Goal: Task Accomplishment & Management: Complete application form

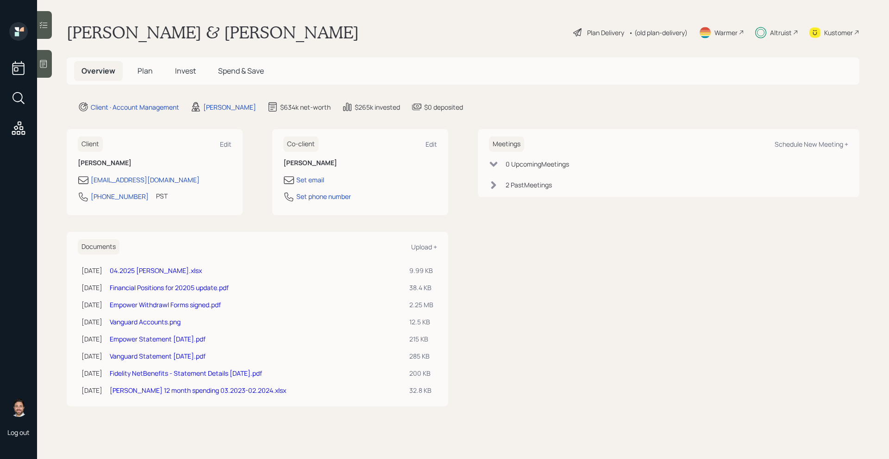
click at [150, 70] on span "Plan" at bounding box center [145, 71] width 15 height 10
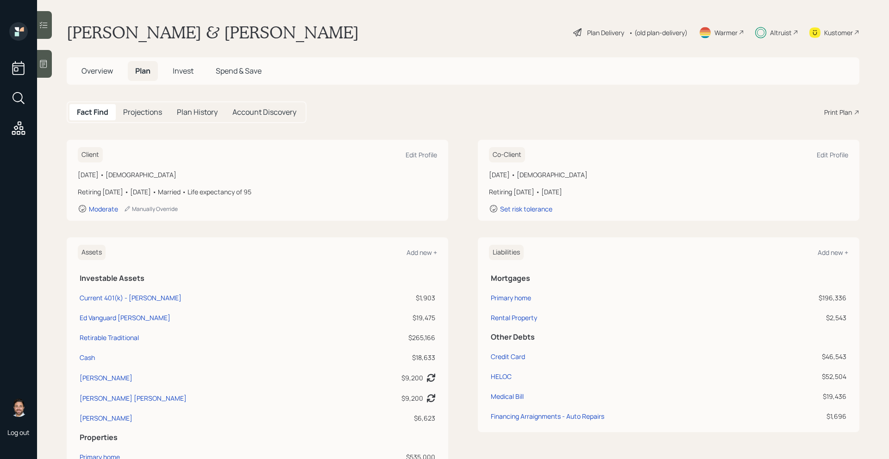
click at [786, 34] on div "Altruist" at bounding box center [781, 33] width 22 height 10
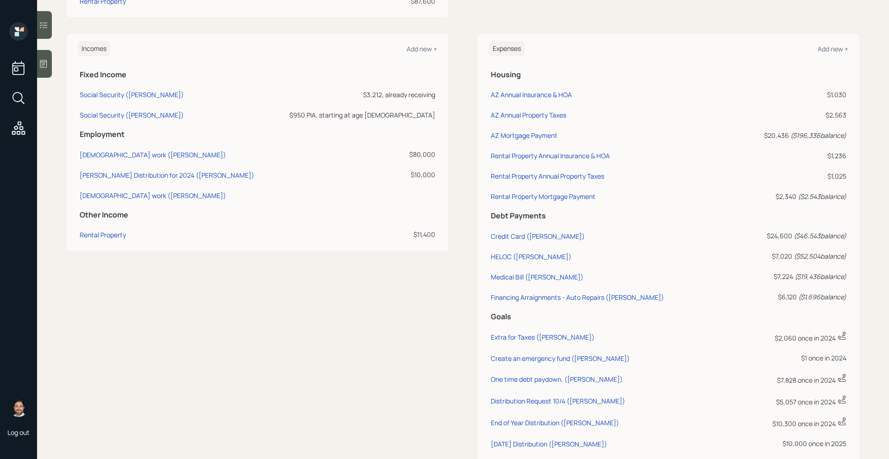
scroll to position [471, 0]
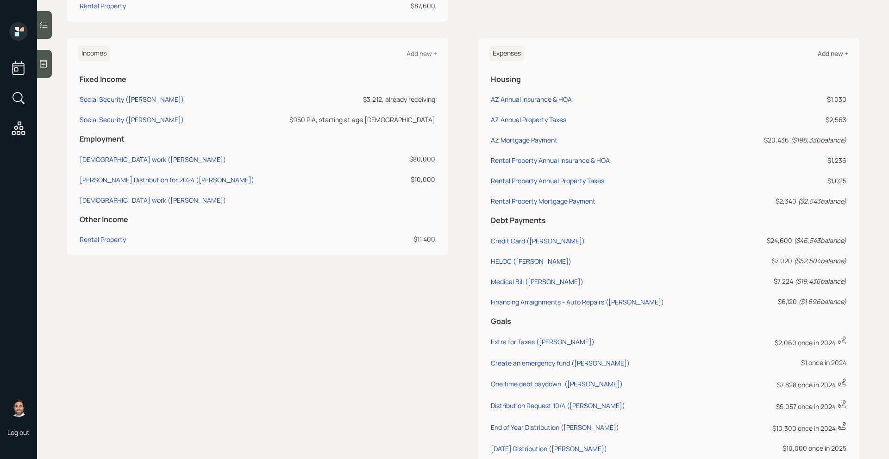
click at [835, 55] on div "Add new +" at bounding box center [833, 53] width 31 height 9
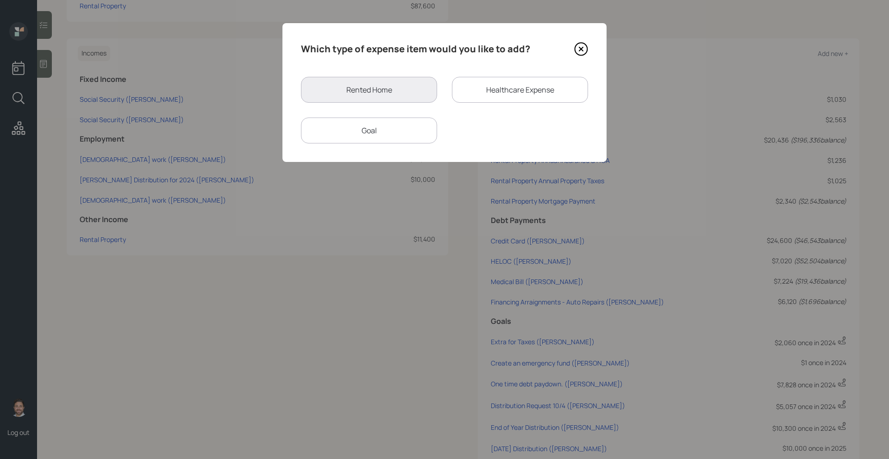
click at [395, 132] on div "Goal" at bounding box center [369, 131] width 136 height 26
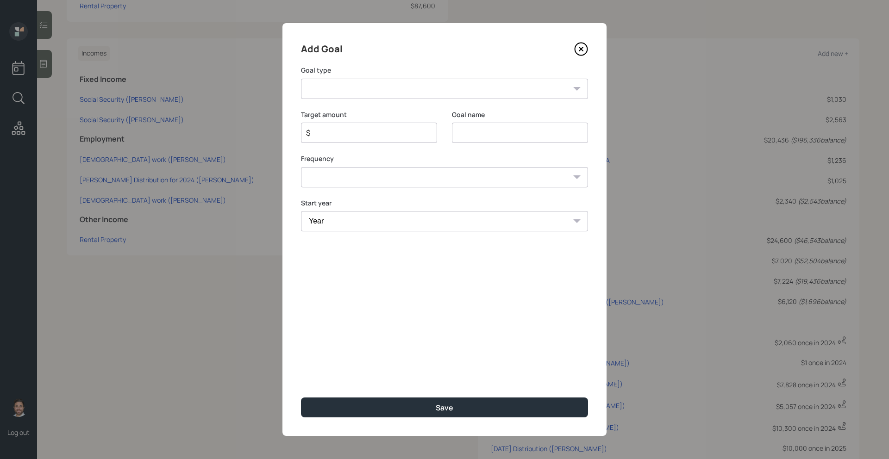
click at [403, 86] on select "Create an emergency fund Donate to charity Purchase a home Make a purchase Supp…" at bounding box center [444, 89] width 287 height 20
select select "other"
click at [301, 79] on select "Create an emergency fund Donate to charity Purchase a home Make a purchase Supp…" at bounding box center [444, 89] width 287 height 20
type input "Other"
click at [365, 129] on input "$" at bounding box center [365, 132] width 120 height 11
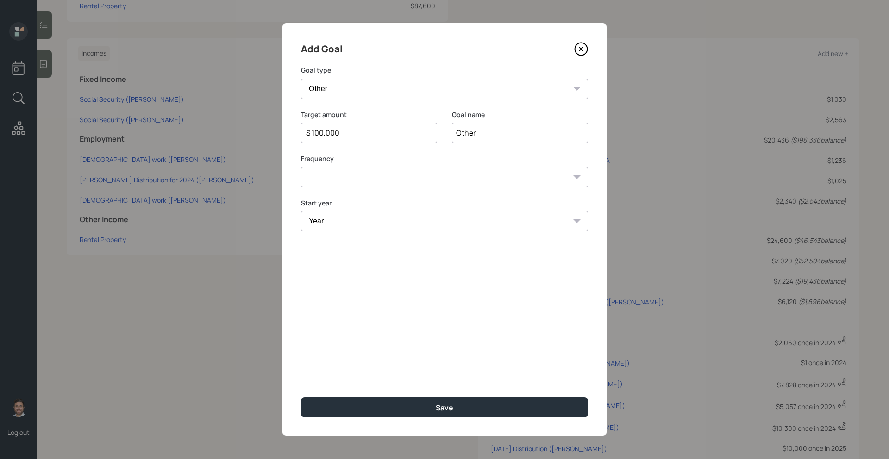
type input "$ 100,000"
click at [584, 48] on icon at bounding box center [581, 49] width 14 height 14
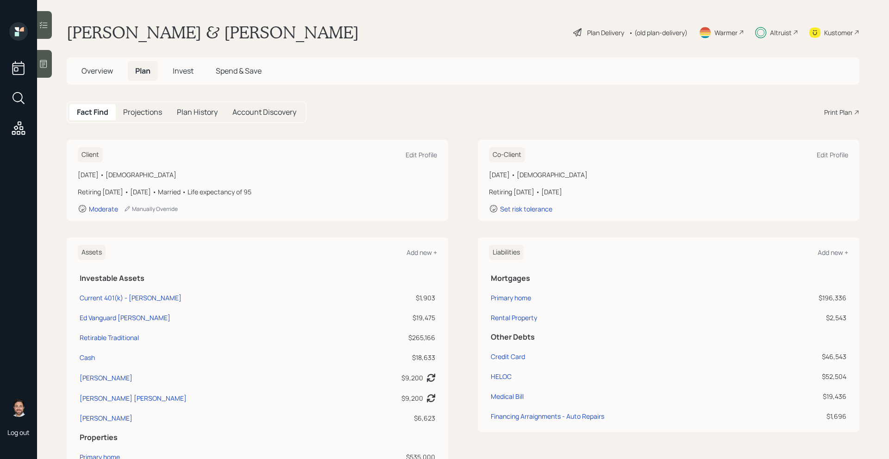
click at [199, 83] on div "Overview Plan Invest Spend & Save" at bounding box center [463, 70] width 793 height 27
click at [194, 77] on h5 "Invest" at bounding box center [183, 71] width 36 height 20
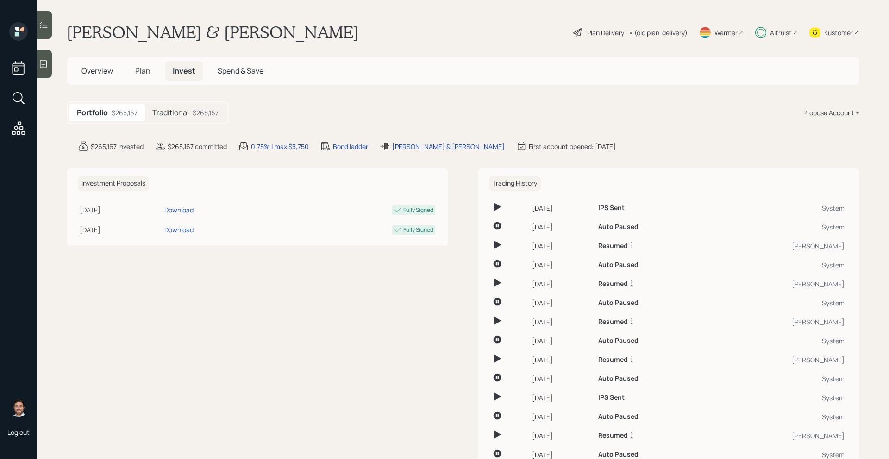
click at [207, 111] on div "$265,167" at bounding box center [206, 113] width 26 height 10
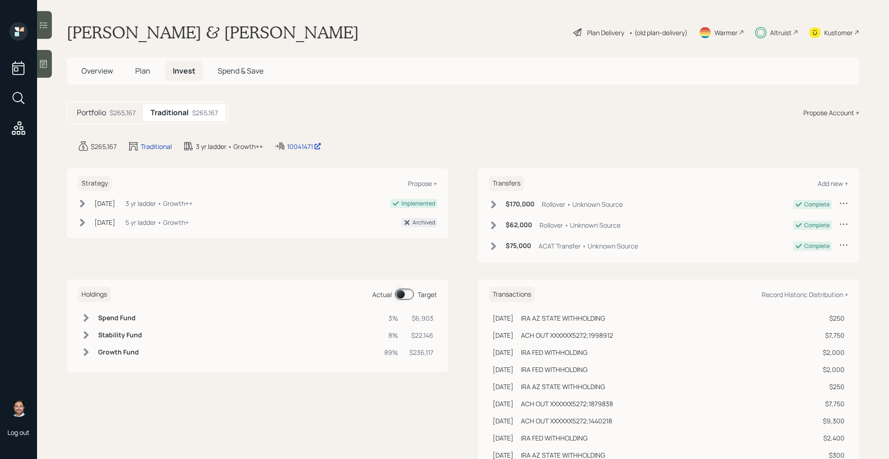
click at [402, 290] on span at bounding box center [404, 294] width 19 height 11
click at [403, 294] on span at bounding box center [404, 294] width 19 height 11
click at [139, 72] on span "Plan" at bounding box center [142, 71] width 15 height 10
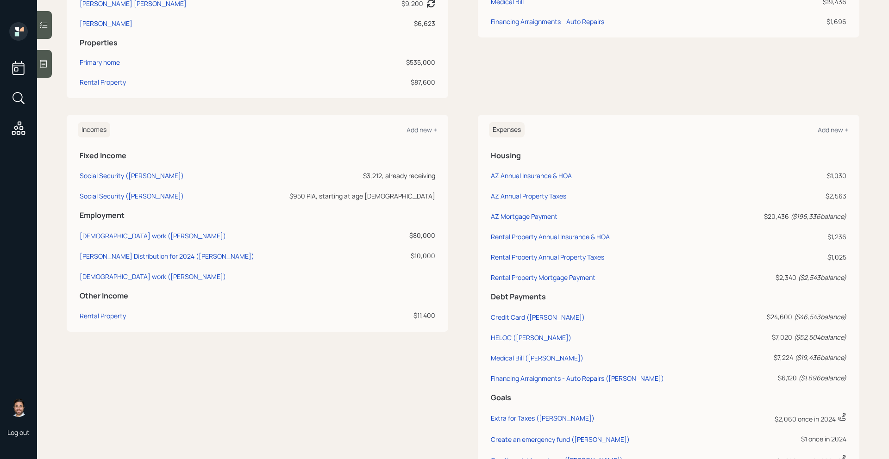
scroll to position [396, 0]
click at [835, 129] on div "Add new +" at bounding box center [833, 128] width 31 height 9
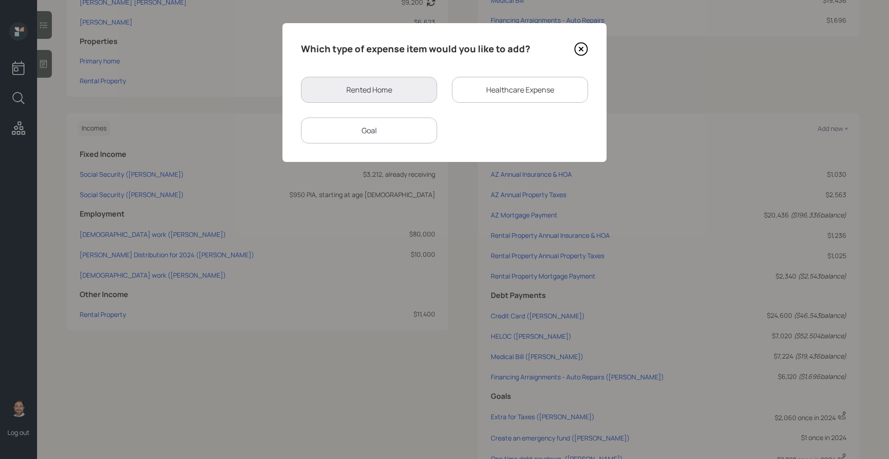
click at [412, 132] on div "Goal" at bounding box center [369, 131] width 136 height 26
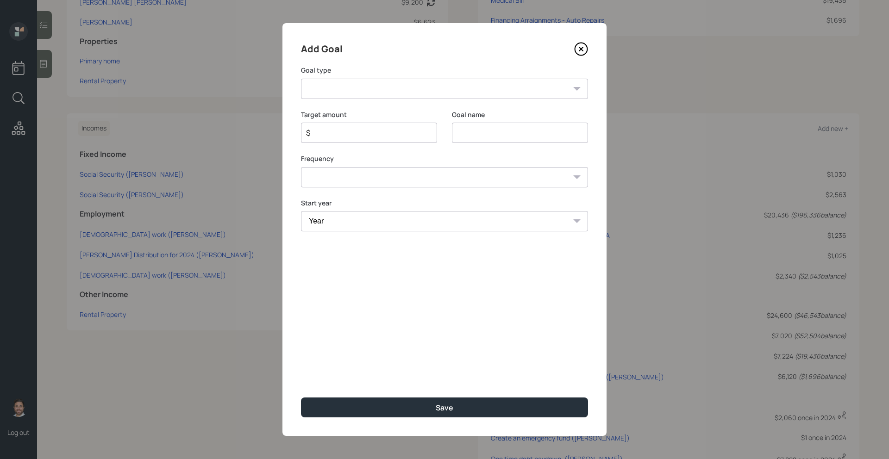
click at [400, 89] on select "Create an emergency fund Donate to charity Purchase a home Make a purchase Supp…" at bounding box center [444, 89] width 287 height 20
select select "other"
click at [301, 79] on select "Create an emergency fund Donate to charity Purchase a home Make a purchase Supp…" at bounding box center [444, 89] width 287 height 20
type input "Other"
click at [365, 135] on input "$" at bounding box center [365, 132] width 120 height 11
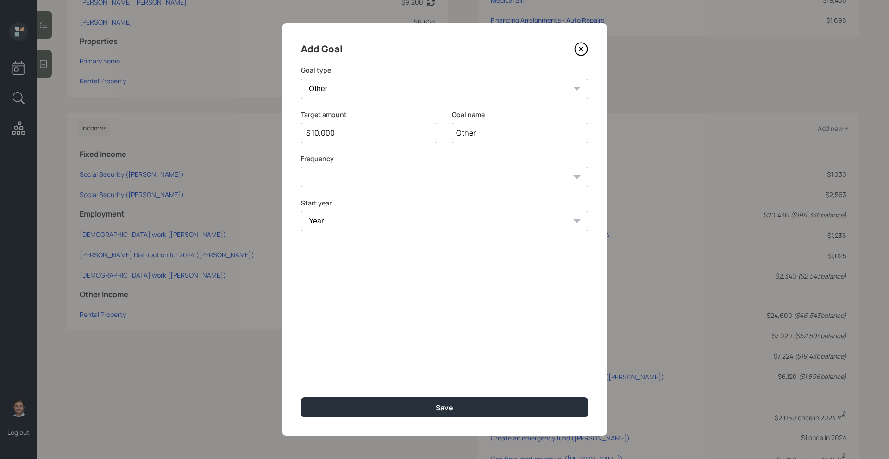
type input "$ 10,000"
click at [498, 135] on input "Other" at bounding box center [520, 133] width 136 height 20
type input "[DATE] Distribution"
click at [480, 175] on select "One time Every 1 year Every 2 years Every 3 years Every 4 years Every 5 years E…" at bounding box center [444, 177] width 287 height 20
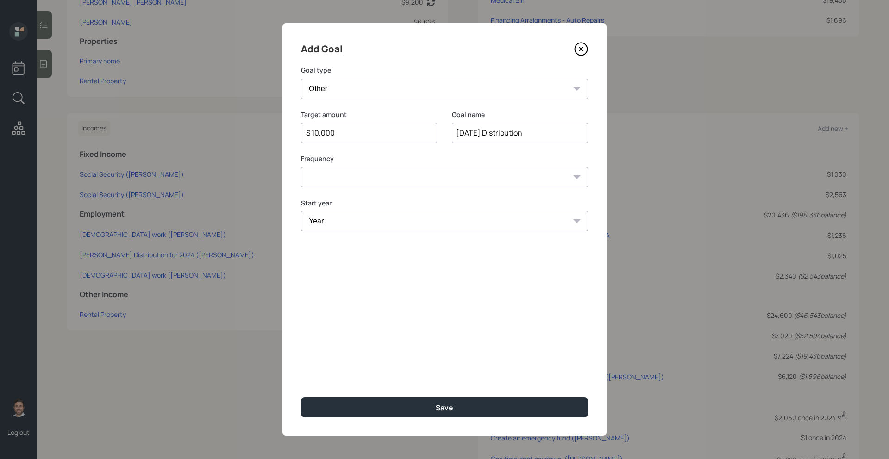
select select "0"
click at [301, 167] on select "One time Every 1 year Every 2 years Every 3 years Every 4 years Every 5 years E…" at bounding box center [444, 177] width 287 height 20
click at [440, 217] on select "Year [DATE] 2026 2027 2028 2029 2030 2031 2032 2033 2034 2035 2036 2037 2038 20…" at bounding box center [444, 221] width 287 height 20
select select "2025"
click at [301, 211] on select "Year [DATE] 2026 2027 2028 2029 2030 2031 2032 2033 2034 2035 2036 2037 2038 20…" at bounding box center [444, 221] width 287 height 20
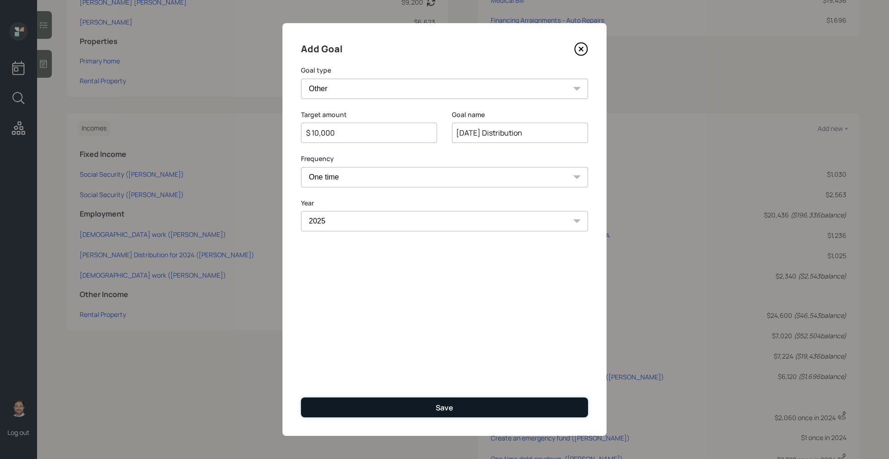
click at [409, 407] on button "Save" at bounding box center [444, 408] width 287 height 20
type input "$"
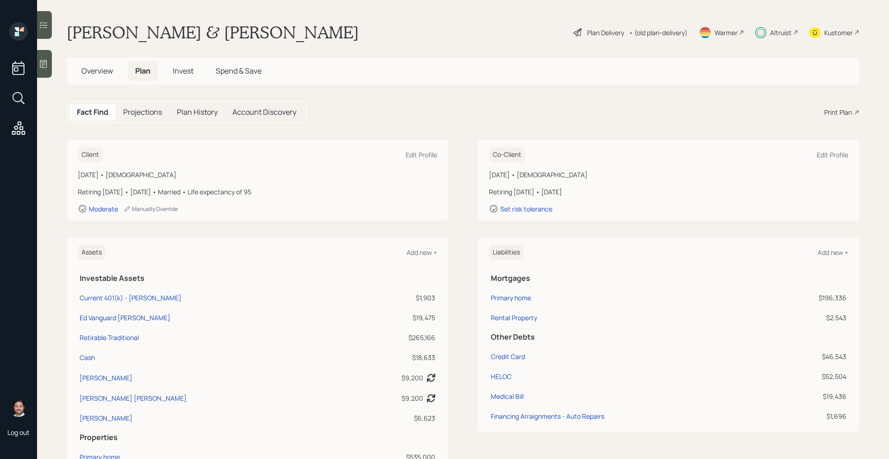
click at [189, 73] on span "Invest" at bounding box center [183, 71] width 21 height 10
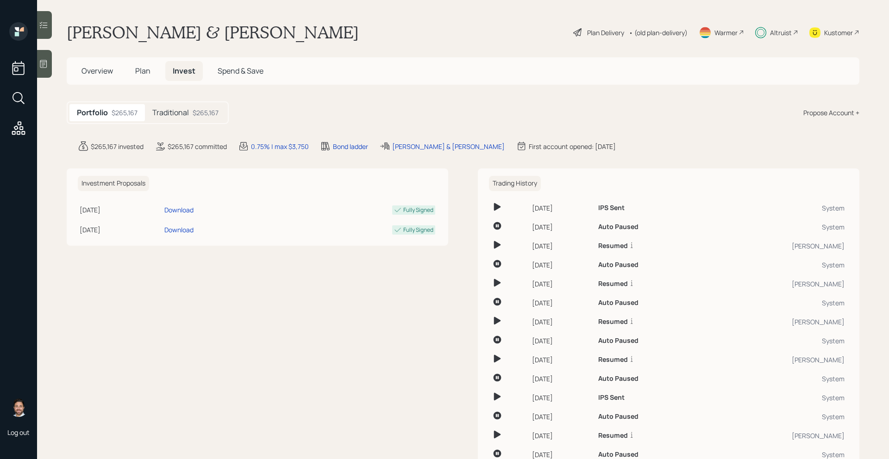
click at [170, 117] on h5 "Traditional" at bounding box center [170, 112] width 37 height 9
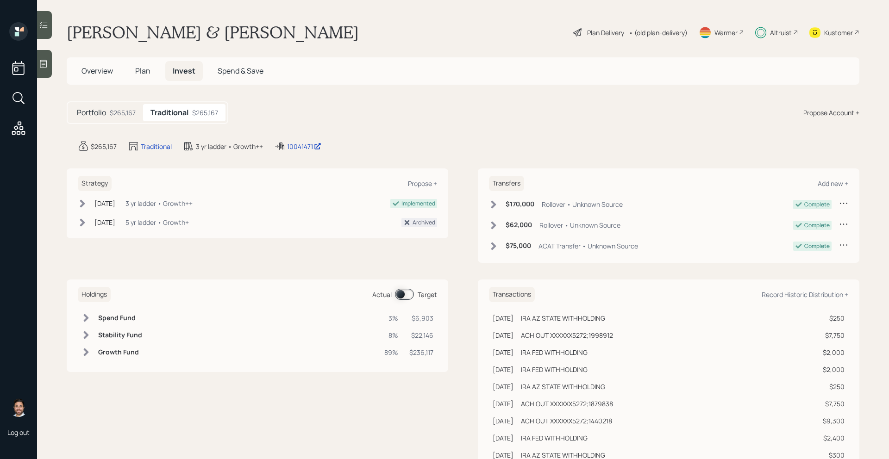
click at [406, 293] on span at bounding box center [404, 294] width 19 height 11
click at [144, 75] on span "Plan" at bounding box center [142, 71] width 15 height 10
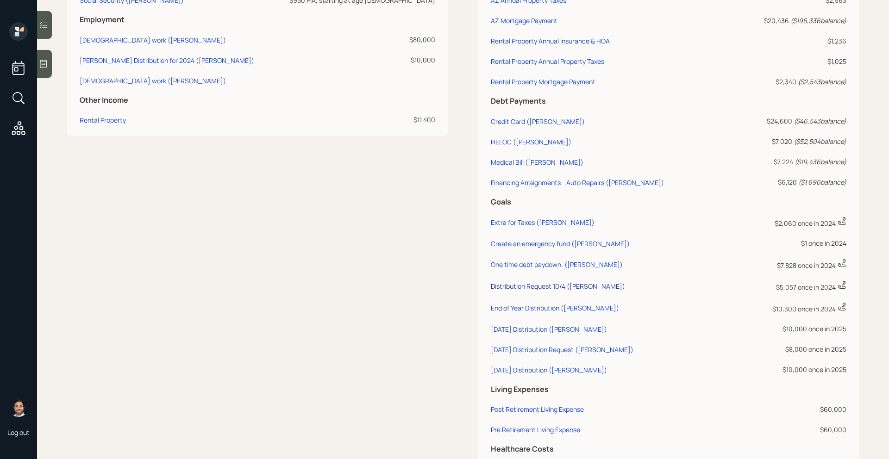
scroll to position [597, 0]
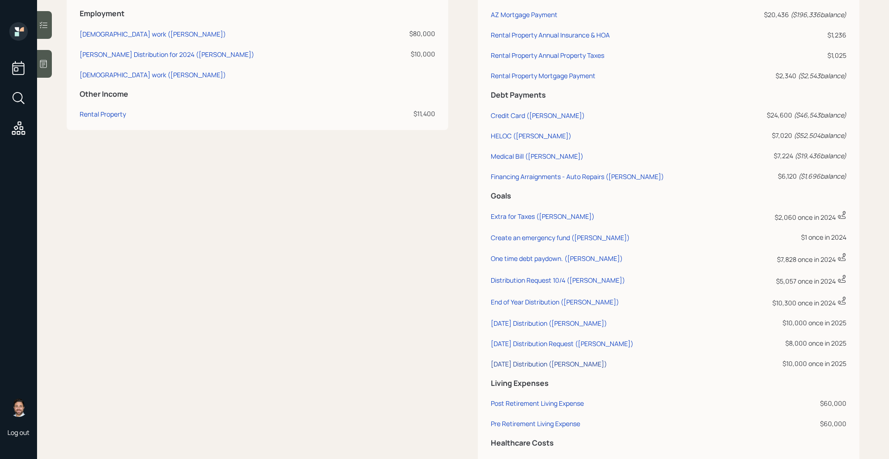
click at [549, 365] on div "August '25 Distribution (Edward)" at bounding box center [549, 364] width 116 height 9
select select "0"
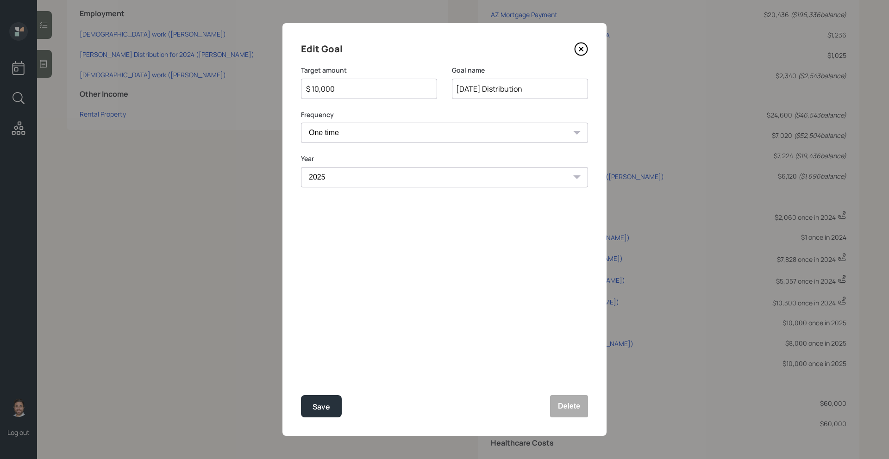
click at [387, 94] on input "$ 10,000" at bounding box center [365, 88] width 120 height 11
click at [328, 410] on div "Save" at bounding box center [322, 407] width 18 height 13
type input "$ 10,000"
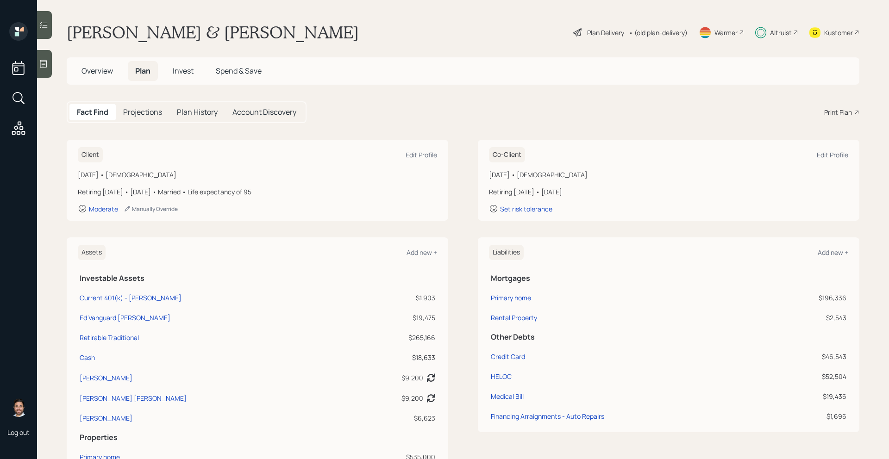
click at [185, 75] on span "Invest" at bounding box center [183, 71] width 21 height 10
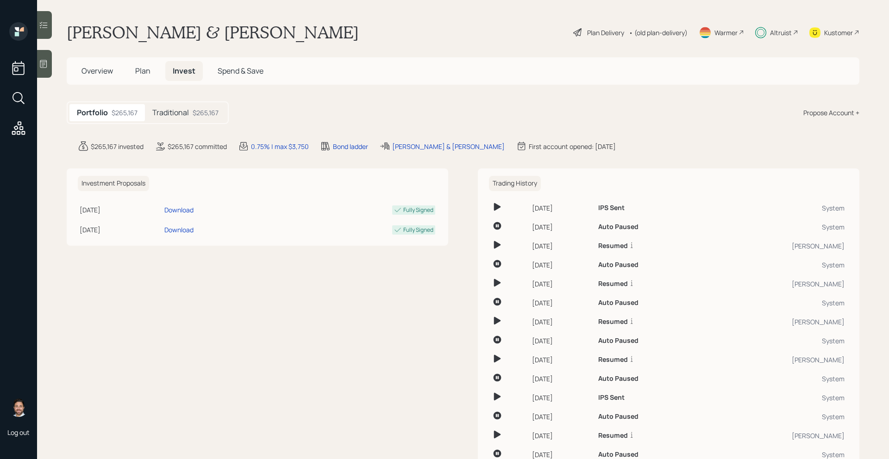
click at [188, 108] on h5 "Traditional" at bounding box center [170, 112] width 37 height 9
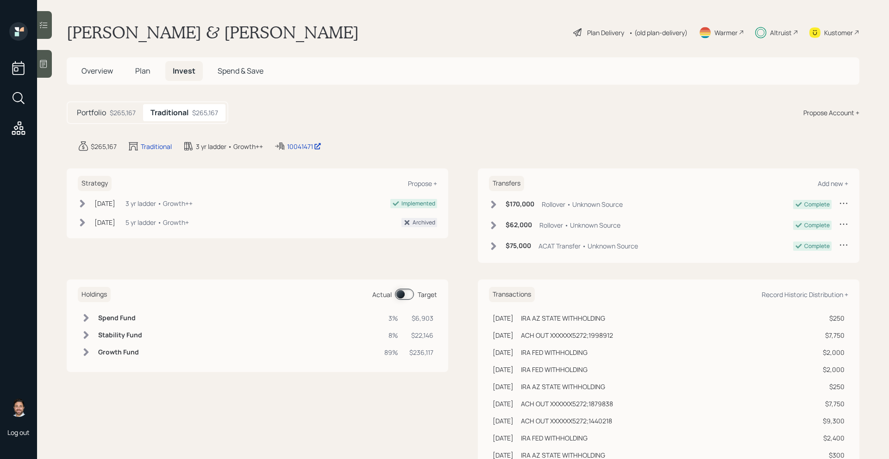
click at [406, 292] on span at bounding box center [404, 294] width 19 height 11
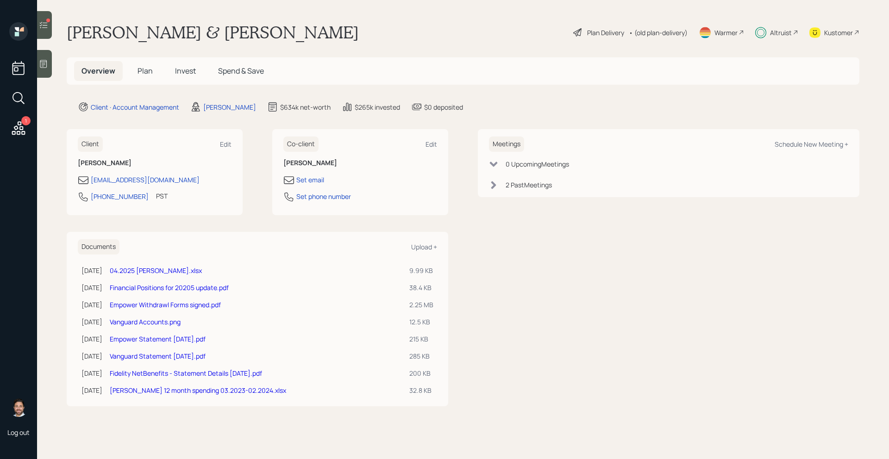
click at [45, 31] on div at bounding box center [44, 25] width 15 height 28
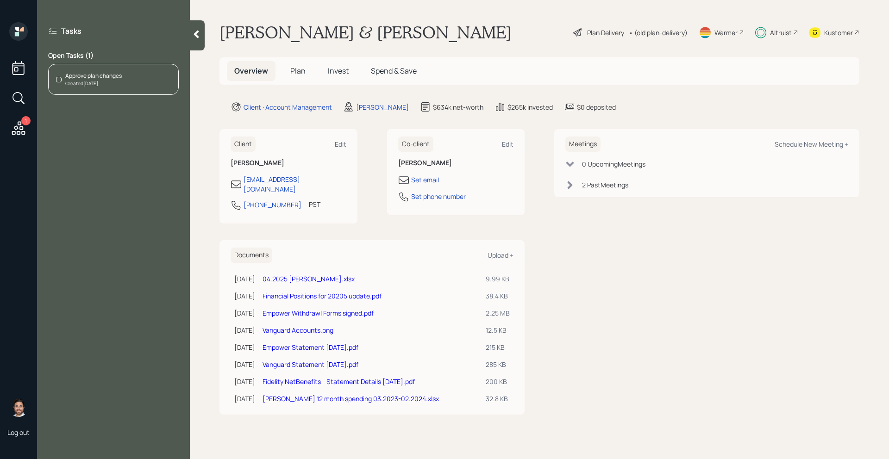
click at [110, 84] on div "Created Today" at bounding box center [93, 83] width 56 height 7
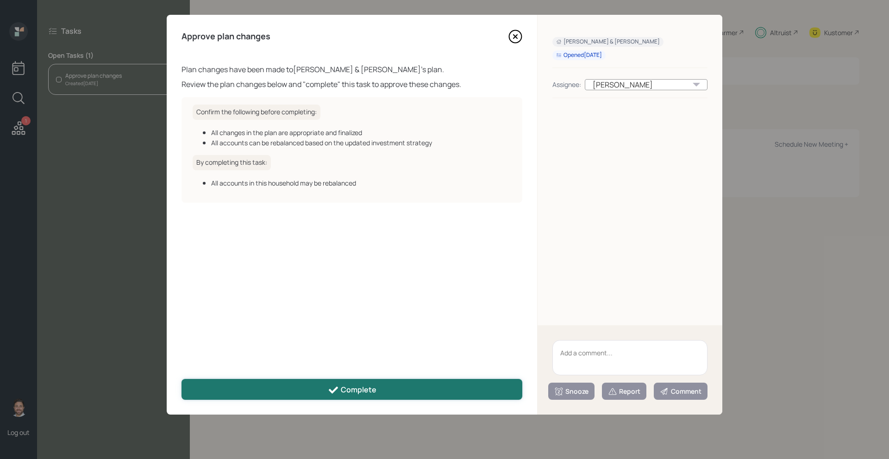
click at [300, 388] on button "Complete" at bounding box center [352, 389] width 341 height 21
